Goal: Find specific page/section: Find specific page/section

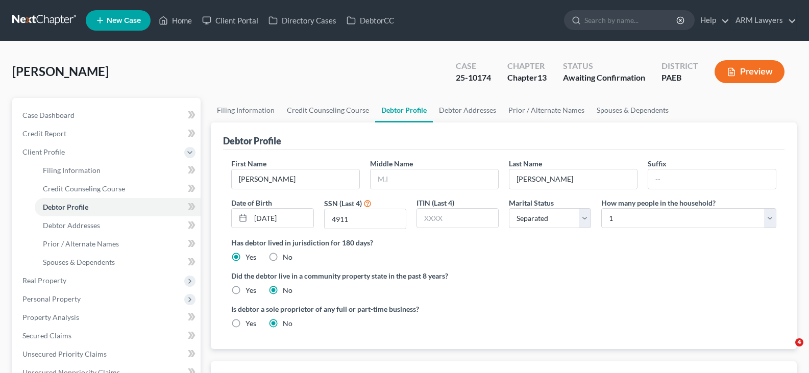
select select "2"
select select "0"
click at [613, 24] on input "search" at bounding box center [631, 20] width 93 height 19
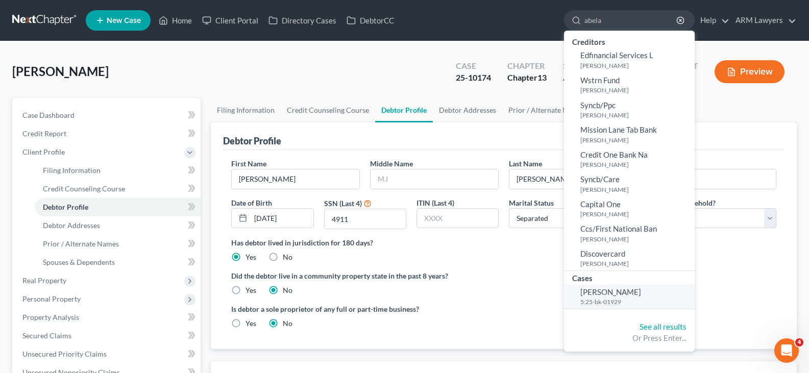
type input "abela"
click at [614, 299] on small "5:25-bk-01929" at bounding box center [636, 302] width 112 height 9
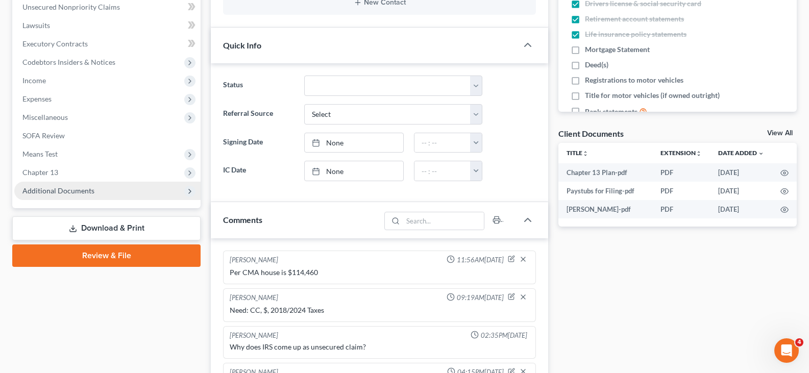
scroll to position [4, 0]
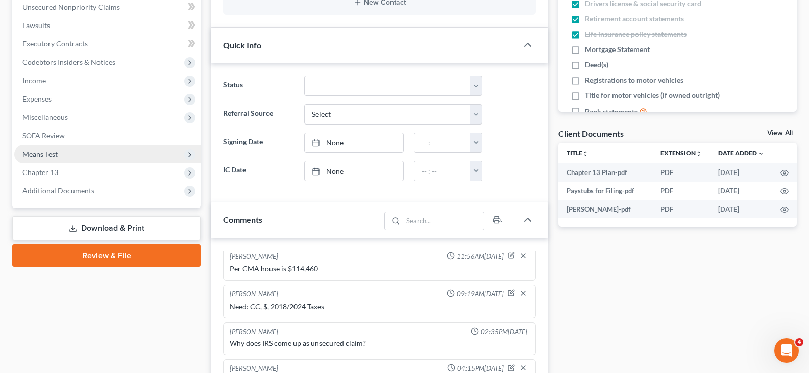
click at [65, 154] on span "Means Test" at bounding box center [107, 154] width 186 height 18
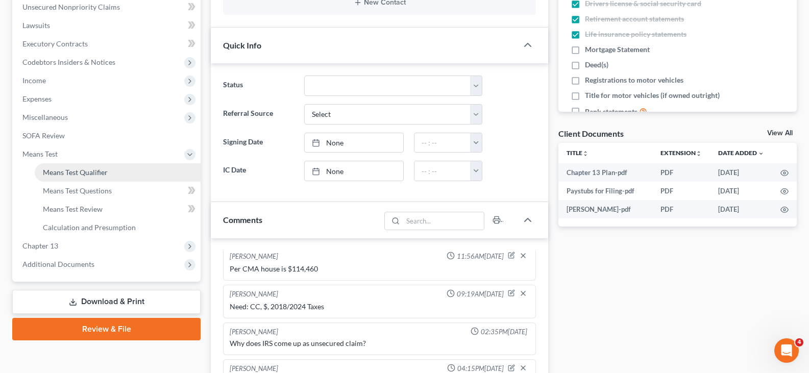
click at [92, 170] on span "Means Test Qualifier" at bounding box center [75, 172] width 65 height 9
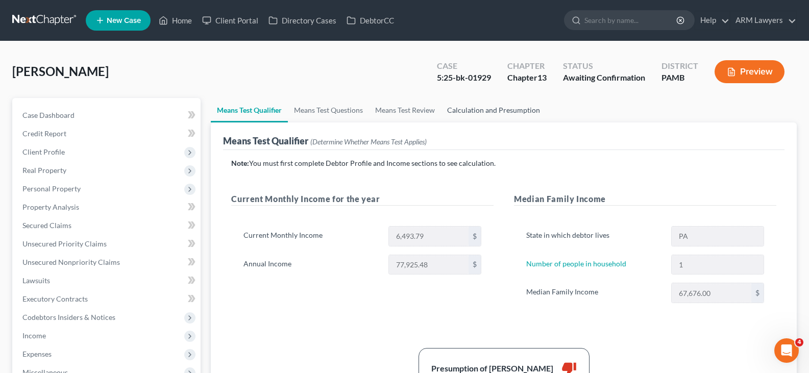
click at [489, 109] on link "Calculation and Presumption" at bounding box center [493, 110] width 105 height 25
